Goal: Check status

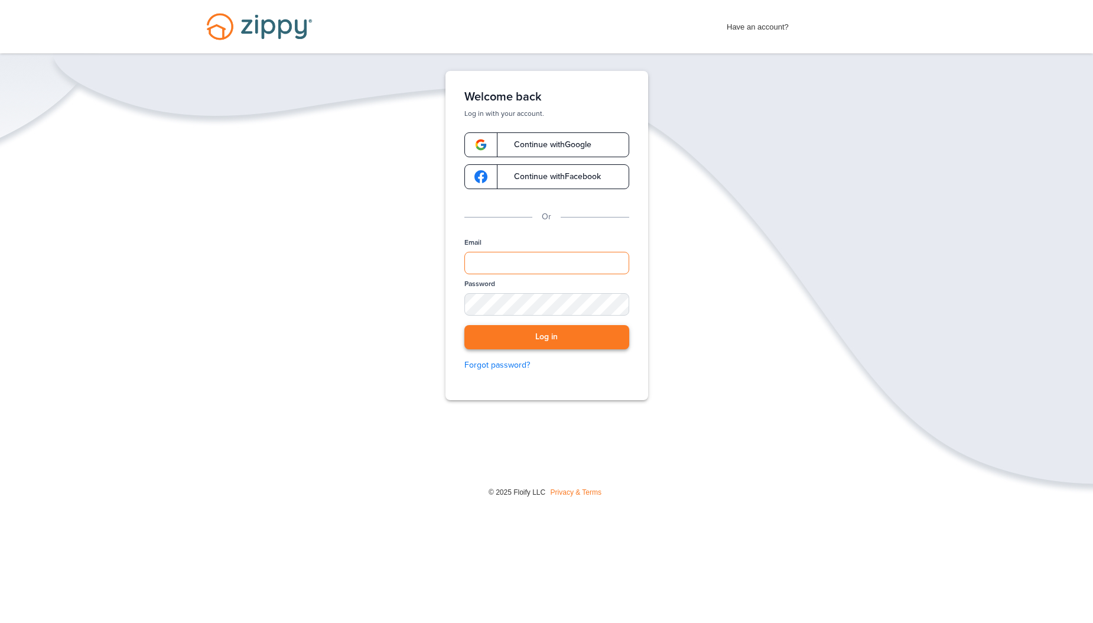
type input "**********"
click at [530, 334] on button "Log in" at bounding box center [547, 337] width 165 height 24
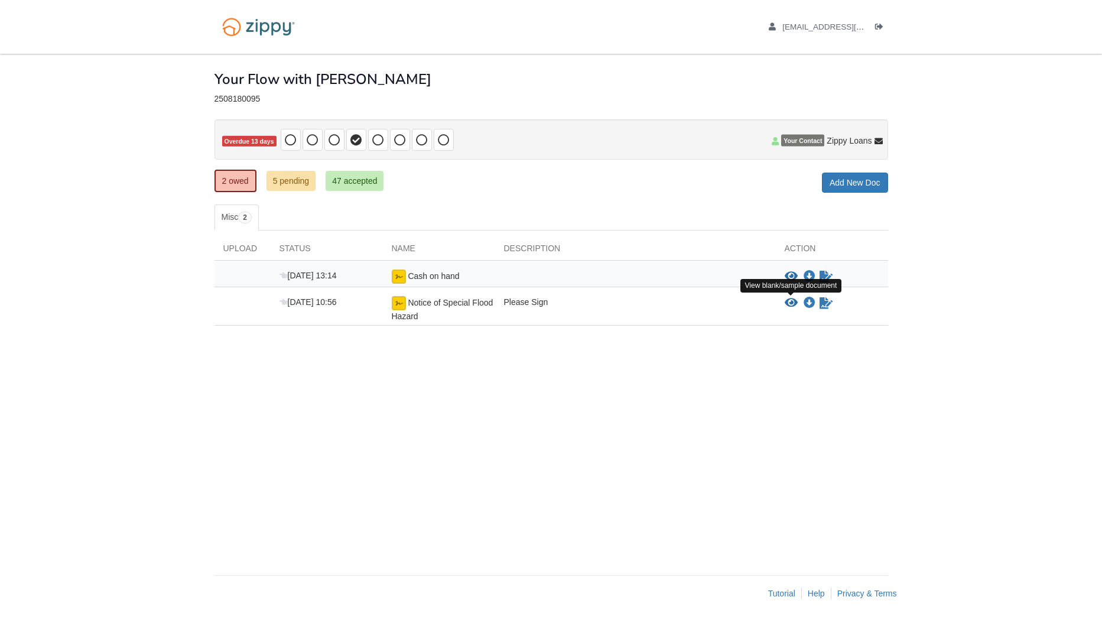
click at [793, 300] on icon "View Notice of Special Flood Hazard" at bounding box center [791, 303] width 13 height 12
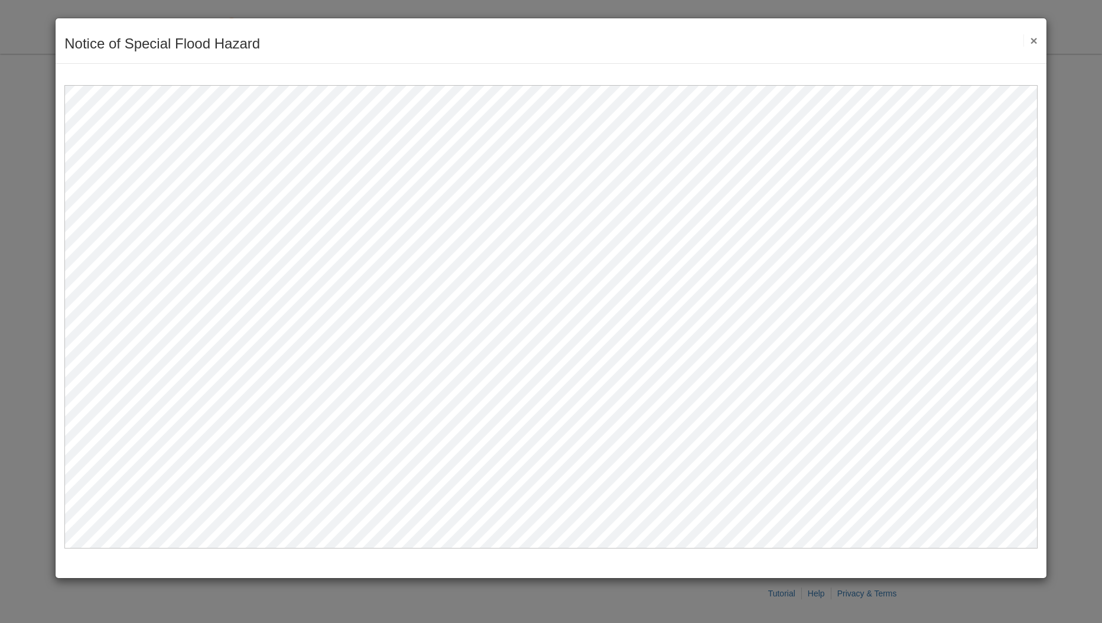
click at [1033, 43] on button "×" at bounding box center [1031, 40] width 14 height 12
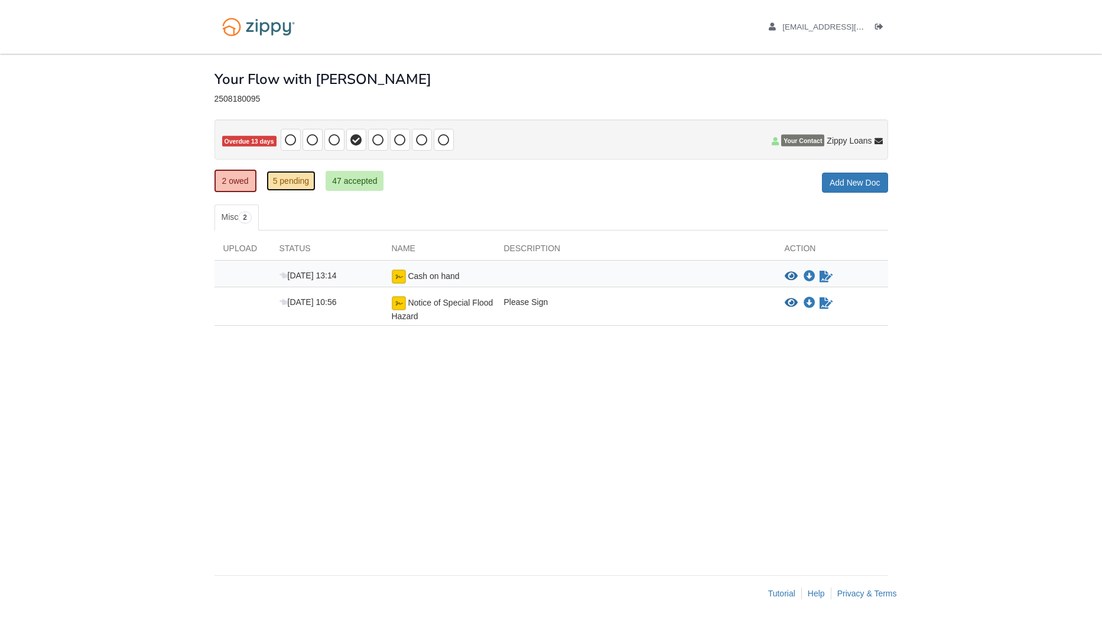
click at [291, 180] on link "5 pending" at bounding box center [292, 181] width 50 height 20
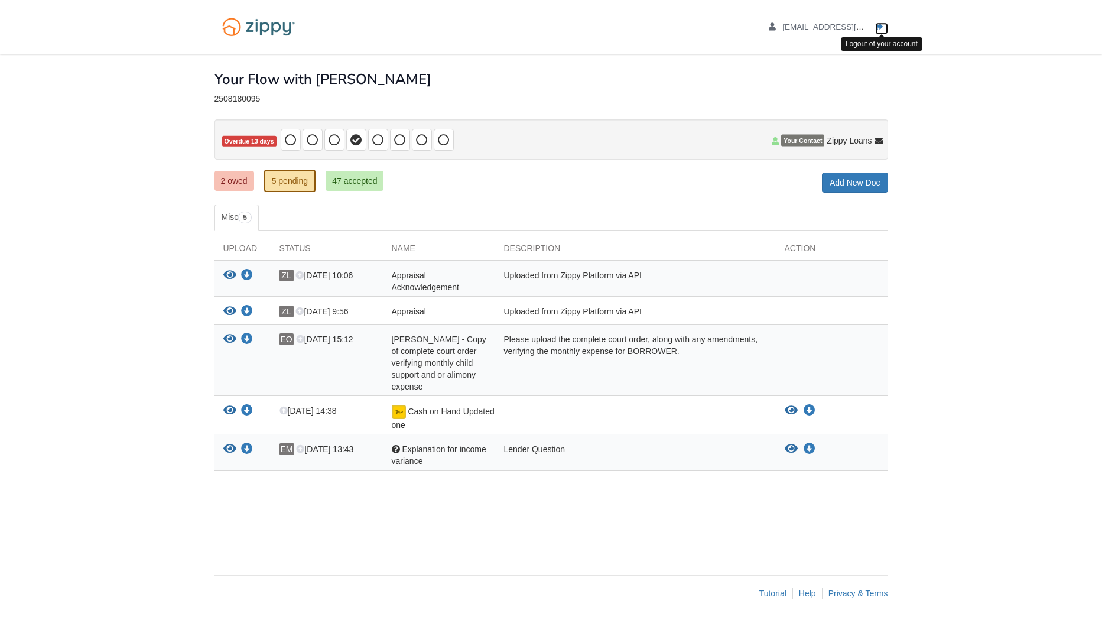
click at [882, 25] on icon "Log out" at bounding box center [879, 27] width 8 height 8
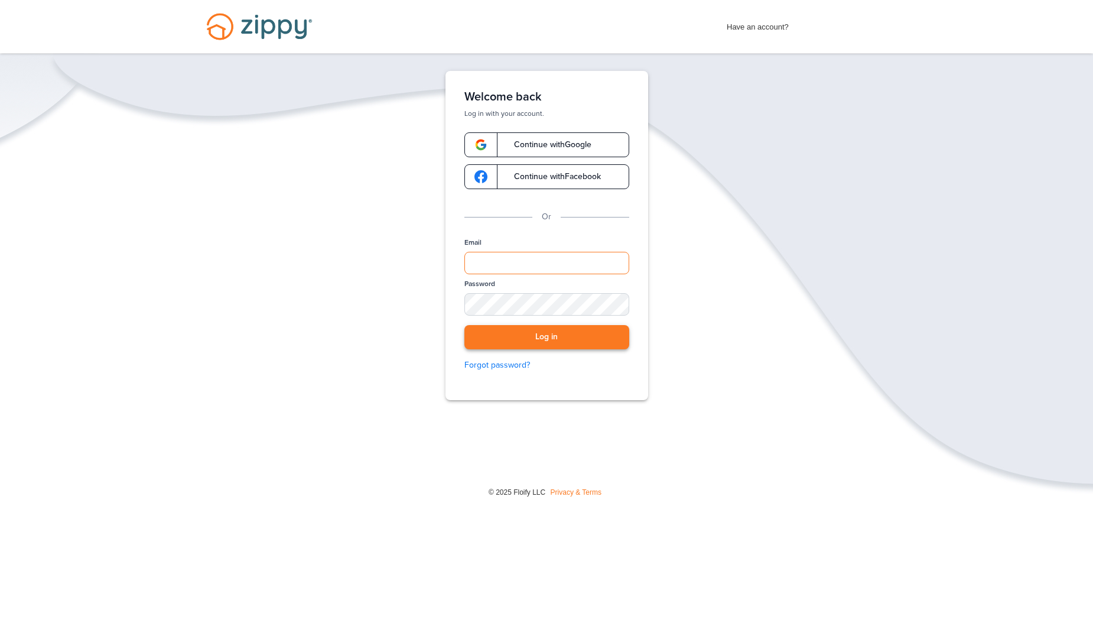
type input "**********"
click at [517, 334] on button "Log in" at bounding box center [547, 337] width 165 height 24
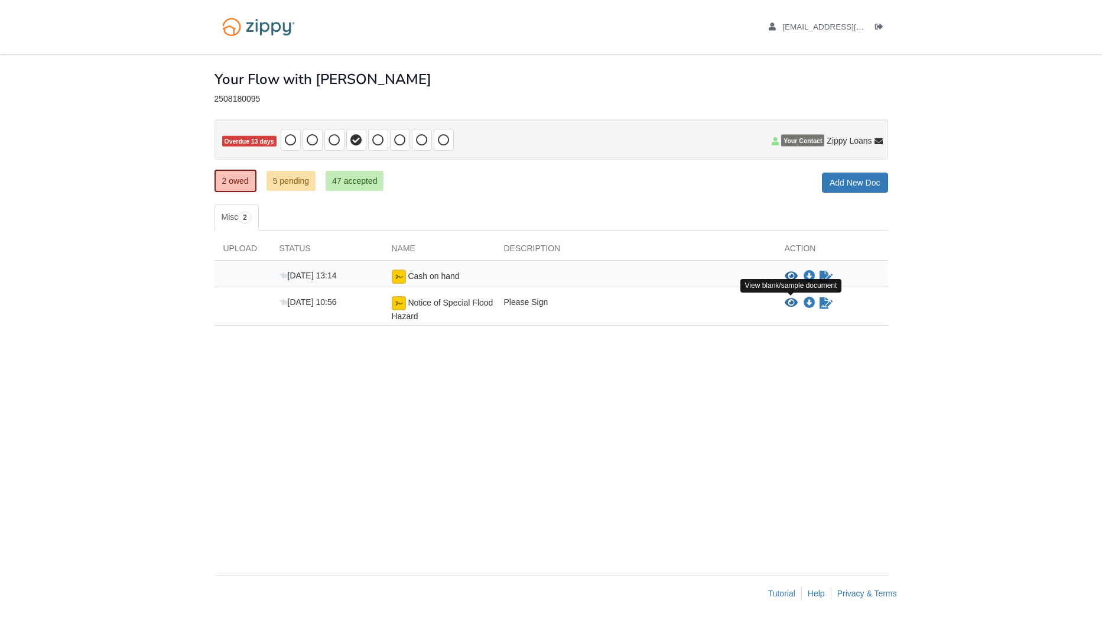
click at [793, 306] on icon "View Notice of Special Flood Hazard" at bounding box center [791, 303] width 13 height 12
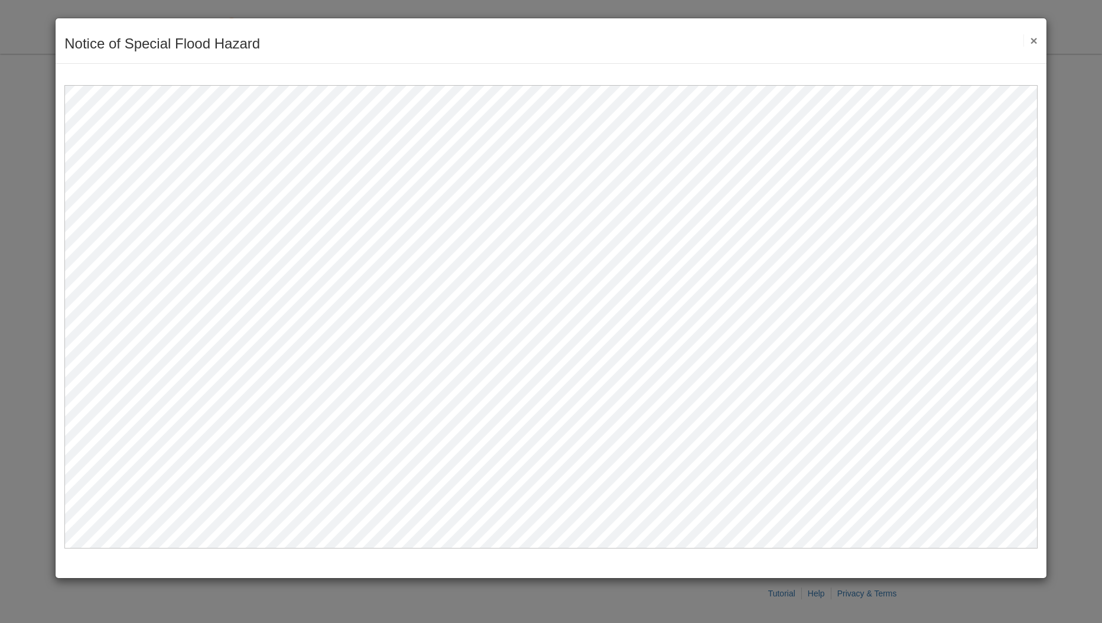
click at [1033, 35] on button "×" at bounding box center [1031, 40] width 14 height 12
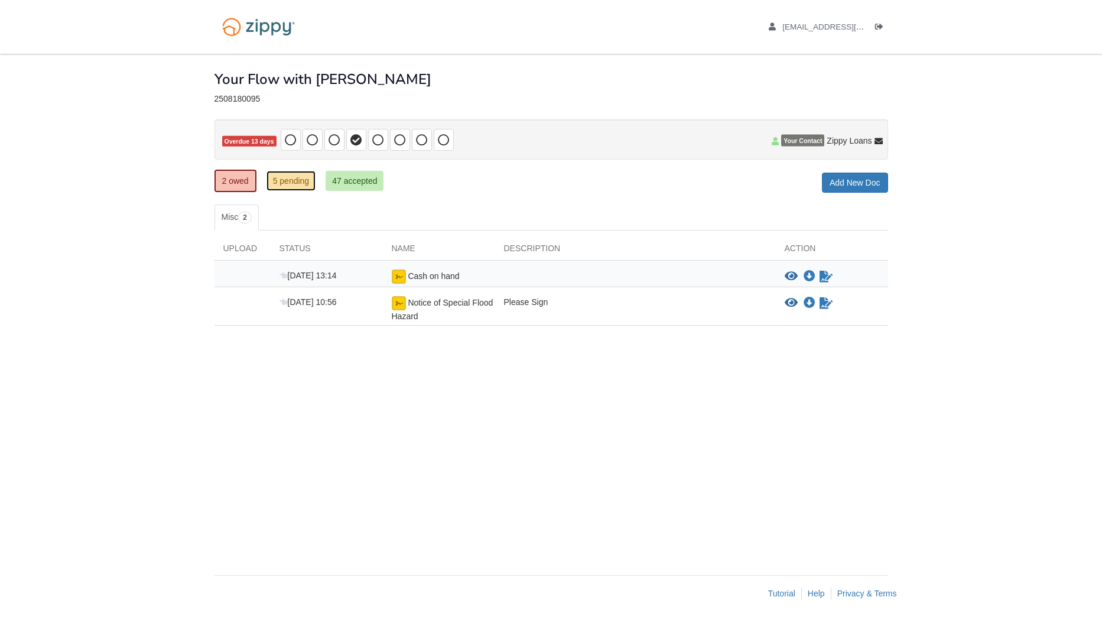
click at [297, 178] on link "5 pending" at bounding box center [292, 181] width 50 height 20
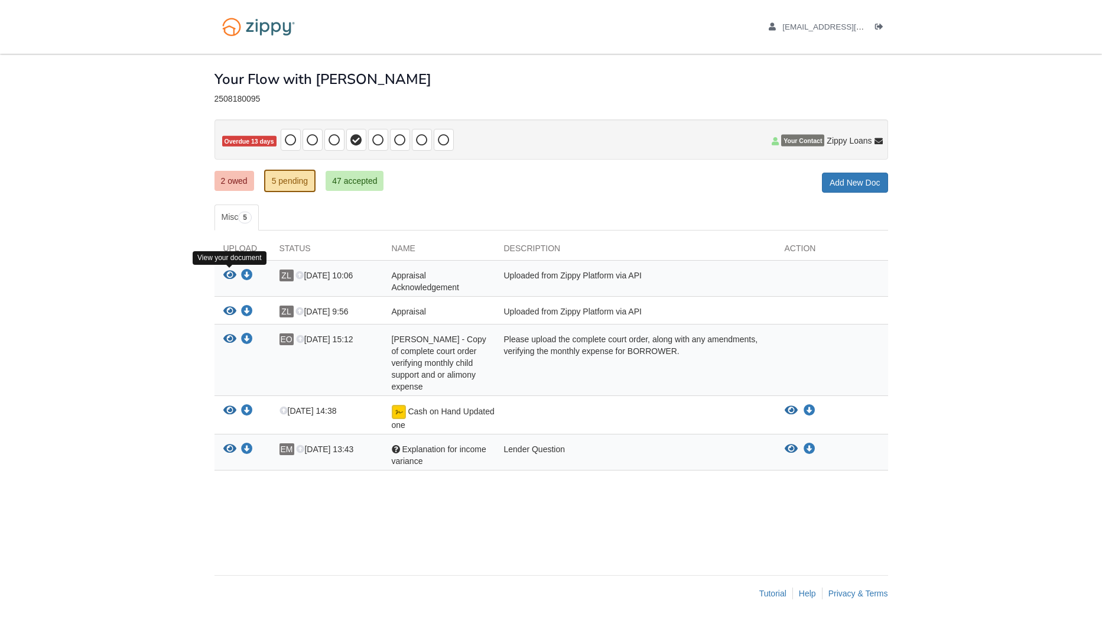
click at [228, 273] on icon "View Appraisal Acknowledgement" at bounding box center [229, 275] width 13 height 12
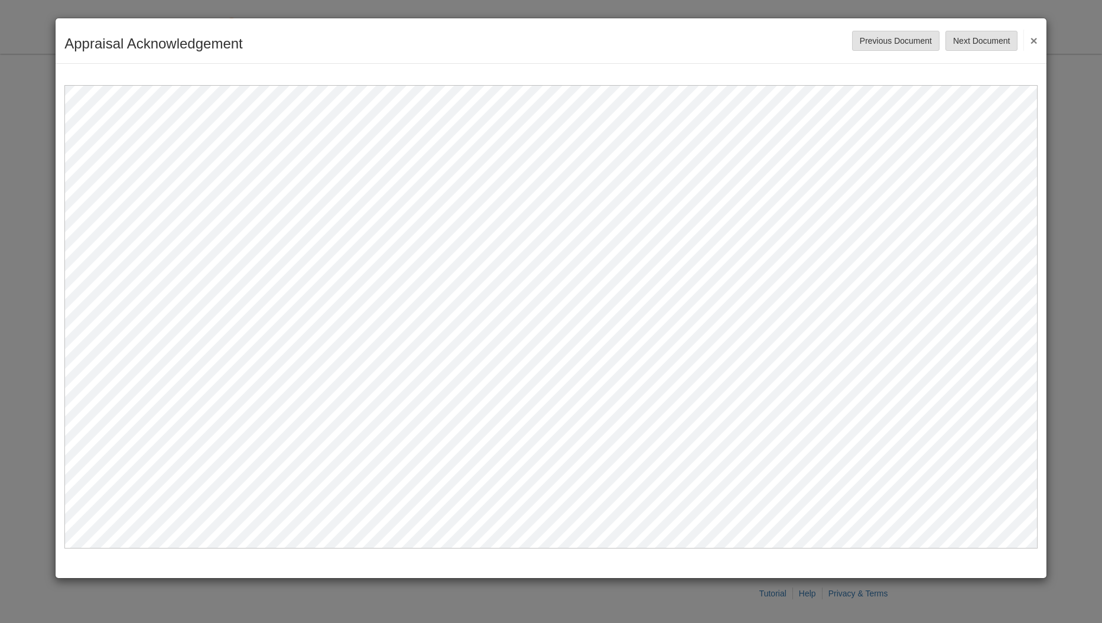
click at [1038, 38] on div "Appraisal Acknowledgement Save Cancel Previous Document Next Document ×" at bounding box center [551, 41] width 991 height 46
click at [1035, 41] on button "×" at bounding box center [1031, 40] width 14 height 21
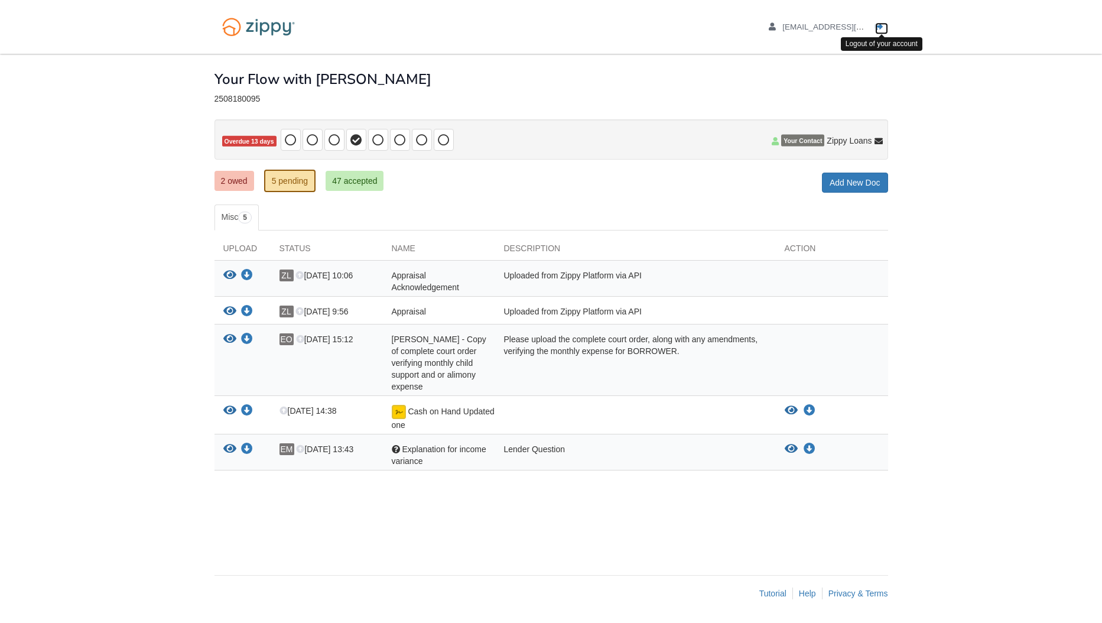
click at [876, 28] on icon "Log out" at bounding box center [879, 27] width 8 height 8
